Goal: Check status: Check status

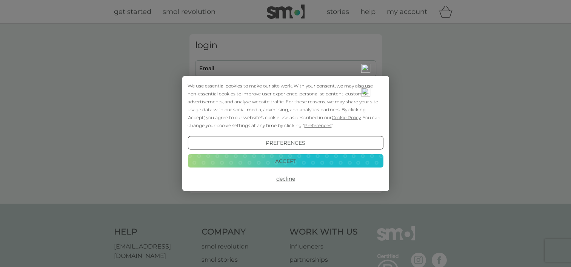
type input "[EMAIL_ADDRESS][DOMAIN_NAME]"
click at [290, 160] on button "Accept" at bounding box center [284, 161] width 195 height 14
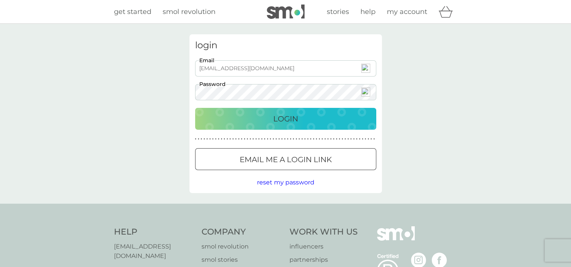
click at [281, 117] on p "Login" at bounding box center [285, 119] width 25 height 12
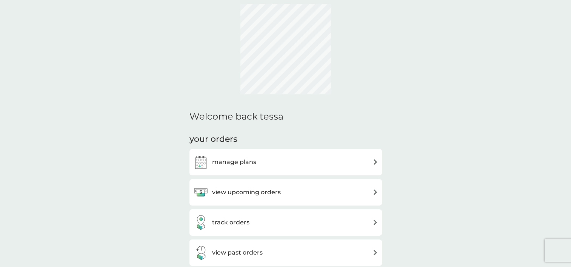
scroll to position [113, 0]
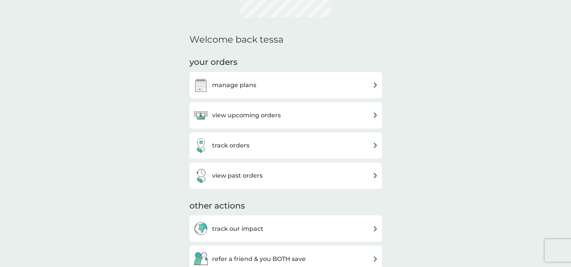
click at [240, 143] on h3 "track orders" at bounding box center [230, 146] width 37 height 10
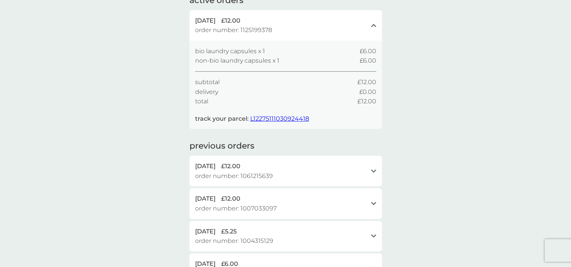
scroll to position [75, 0]
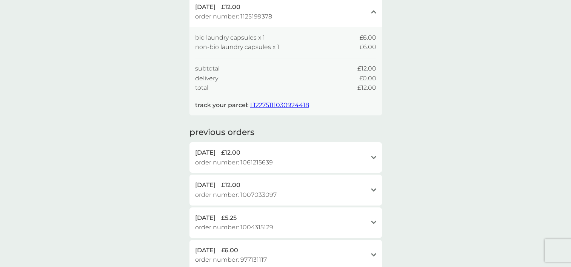
click at [283, 103] on span "L12275111030924418" at bounding box center [279, 104] width 59 height 7
